Goal: Find specific page/section: Find specific page/section

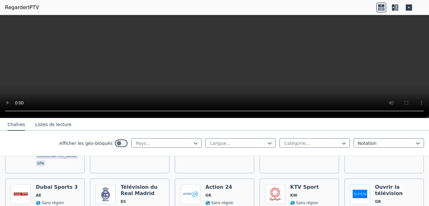
scroll to position [781, 0]
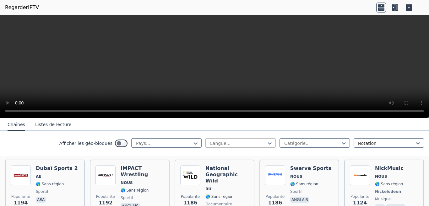
click at [252, 143] on div at bounding box center [237, 143] width 57 height 6
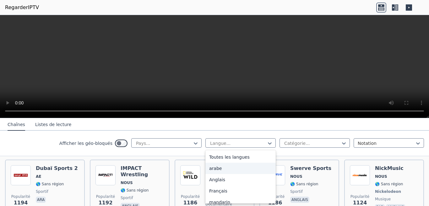
click at [234, 168] on div "arabe" at bounding box center [240, 168] width 70 height 11
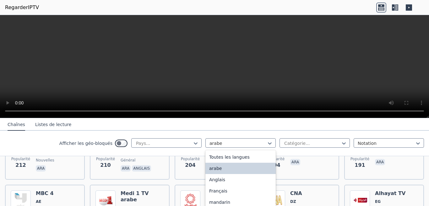
scroll to position [415, 0]
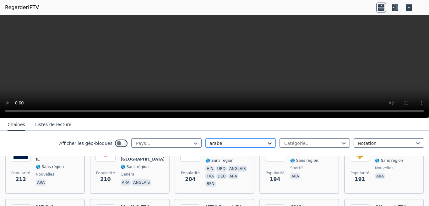
click at [267, 144] on icon at bounding box center [270, 143] width 6 height 6
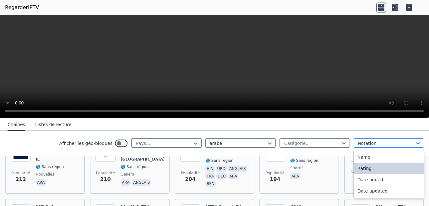
click at [359, 142] on div at bounding box center [386, 143] width 57 height 6
click at [341, 144] on div at bounding box center [344, 143] width 6 height 6
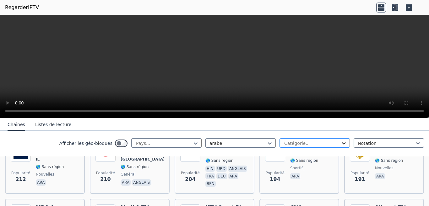
click at [341, 144] on div at bounding box center [344, 143] width 6 height 6
click at [178, 144] on div at bounding box center [163, 143] width 57 height 6
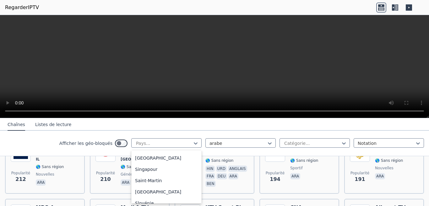
scroll to position [1886, 0]
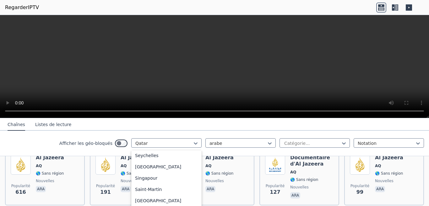
scroll to position [69, 0]
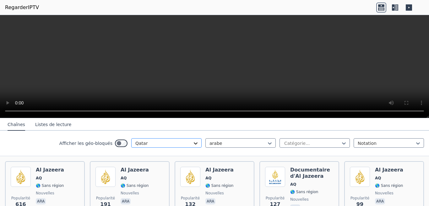
click at [194, 144] on div at bounding box center [195, 143] width 6 height 6
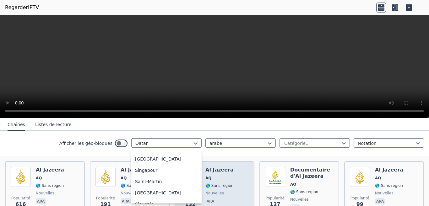
scroll to position [1889, 0]
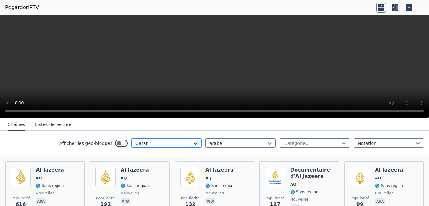
click at [194, 146] on div at bounding box center [195, 143] width 6 height 6
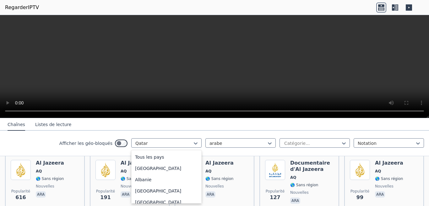
scroll to position [1828, 0]
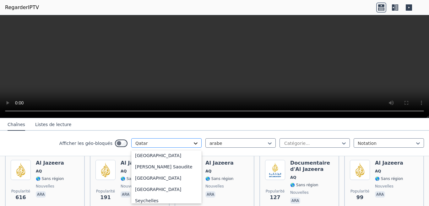
click at [192, 143] on icon at bounding box center [195, 143] width 6 height 6
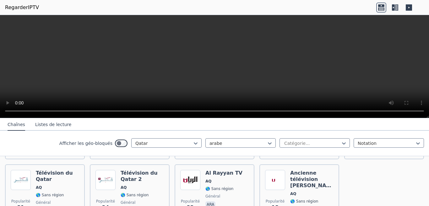
scroll to position [195, 0]
